Goal: Task Accomplishment & Management: Complete application form

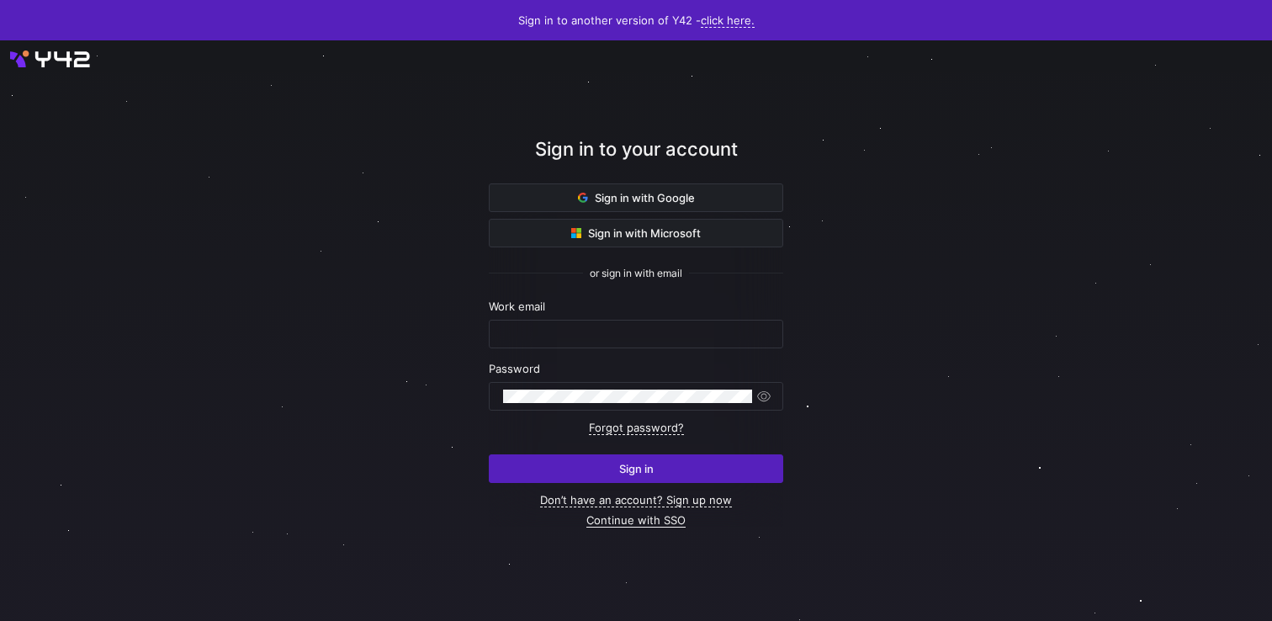
click at [641, 523] on link "Continue with SSO" at bounding box center [635, 520] width 99 height 14
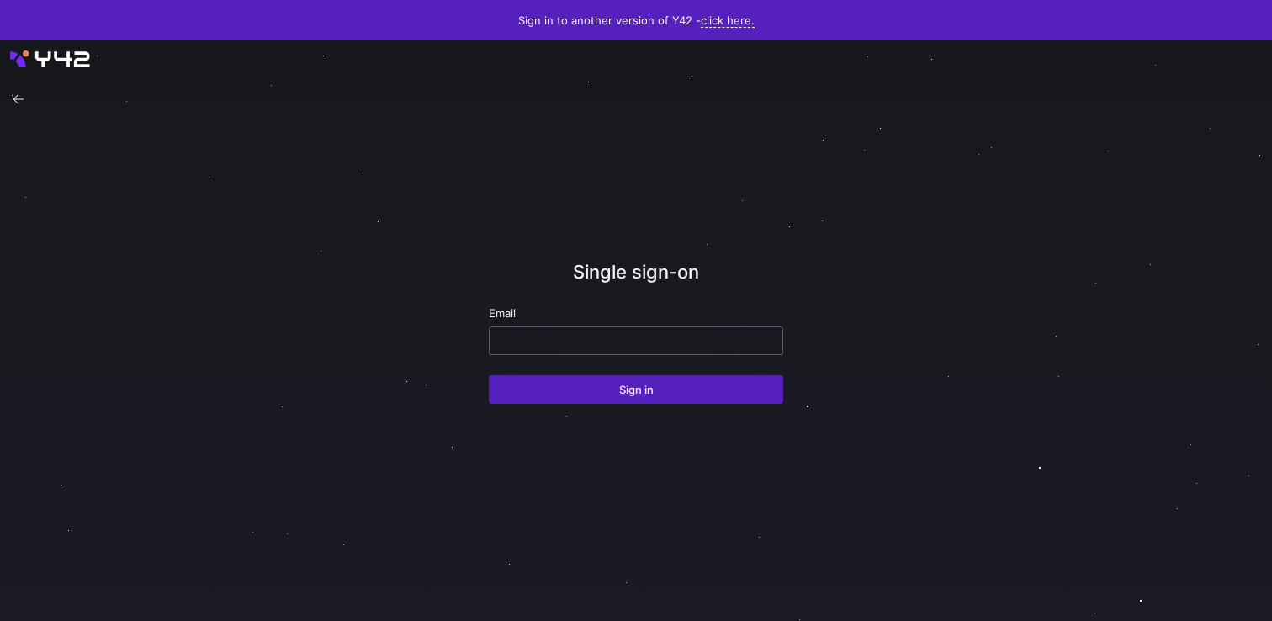
click at [614, 342] on input "email" at bounding box center [636, 340] width 266 height 13
paste input "[EMAIL_ADDRESS][DOMAIN_NAME]"
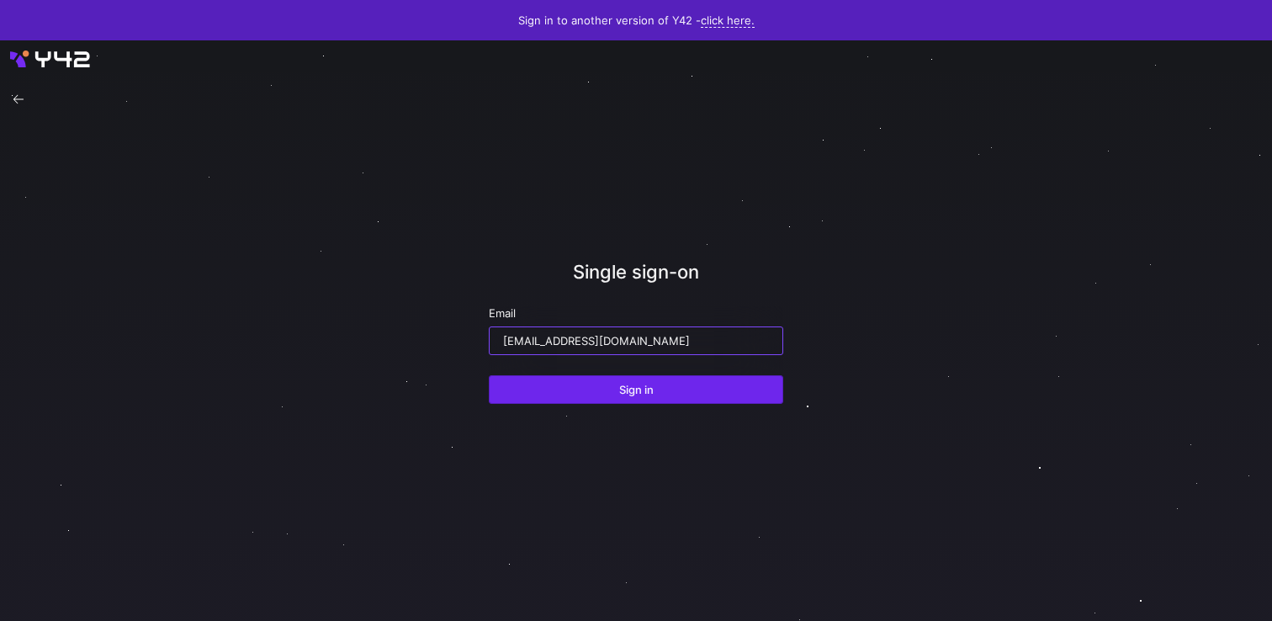
type input "[EMAIL_ADDRESS][DOMAIN_NAME]"
click at [638, 385] on span "Sign in" at bounding box center [636, 389] width 34 height 13
